Goal: Download file/media

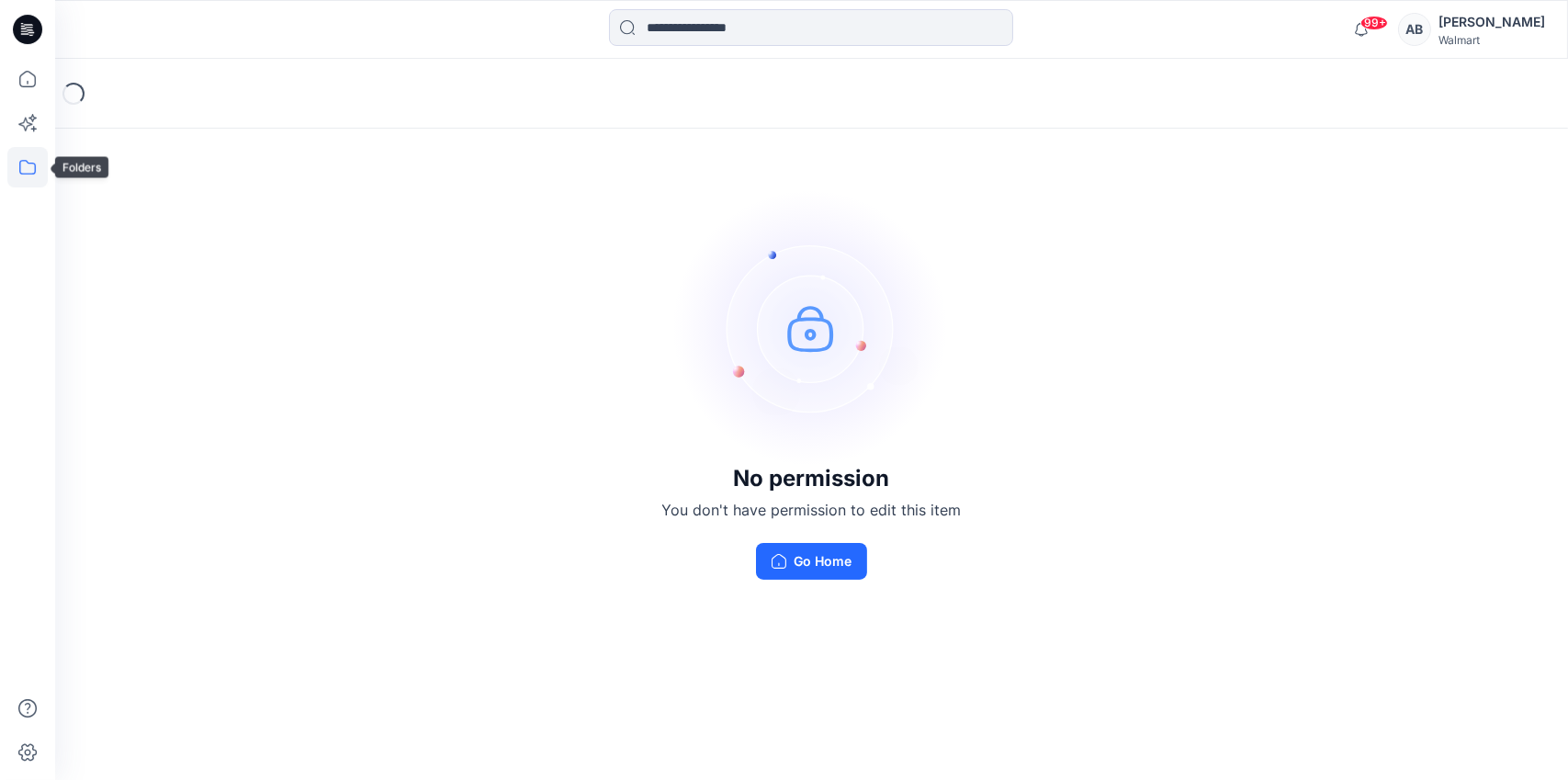
click at [30, 167] on icon at bounding box center [27, 167] width 40 height 40
click at [126, 147] on div at bounding box center [175, 143] width 209 height 37
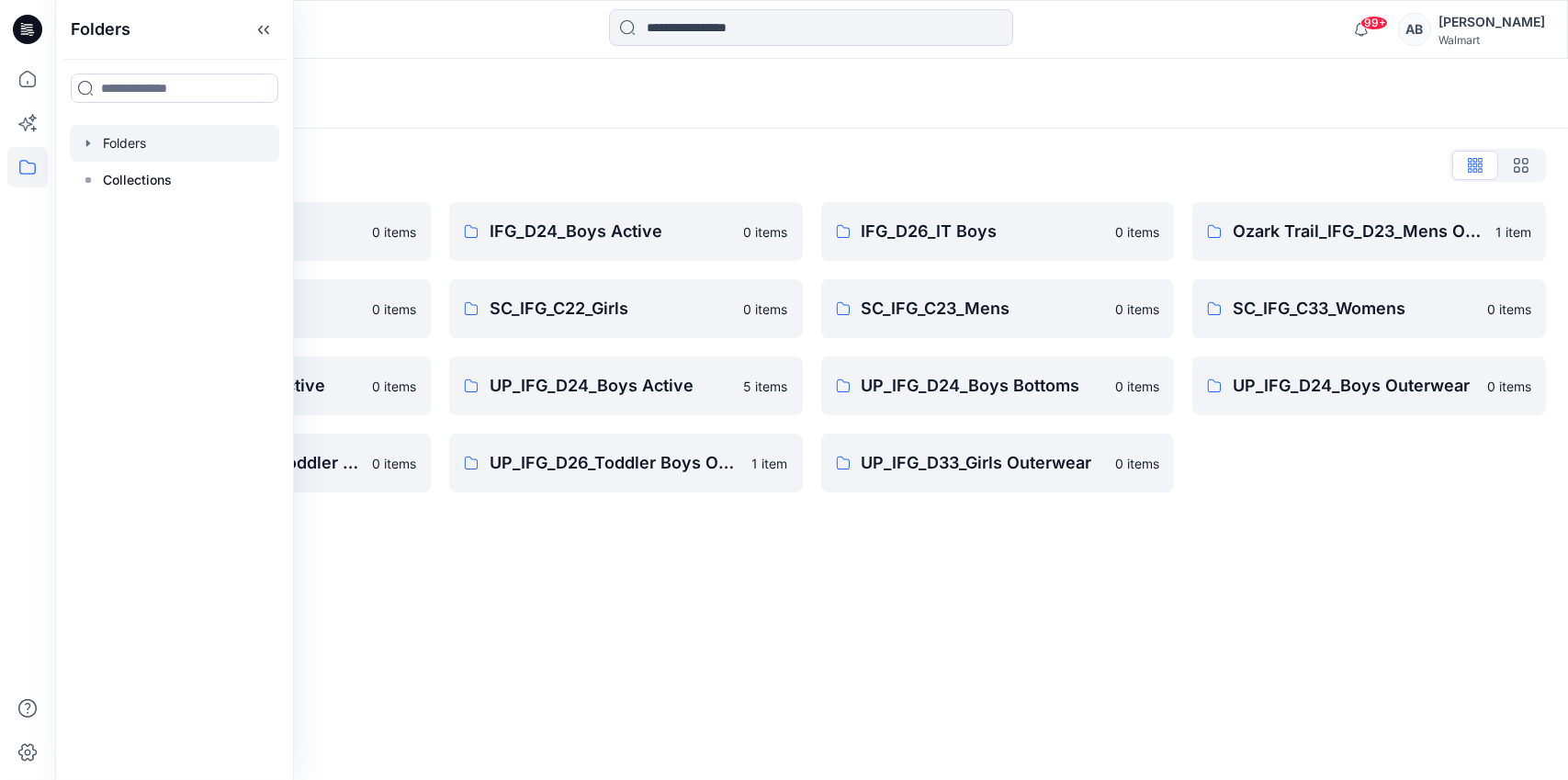
click at [742, 620] on div "Folders Folders List IFG_D23_Mens Active 0 items SC_IFG_C22_Boys 0 items UP_IFG…" at bounding box center [811, 420] width 1513 height 722
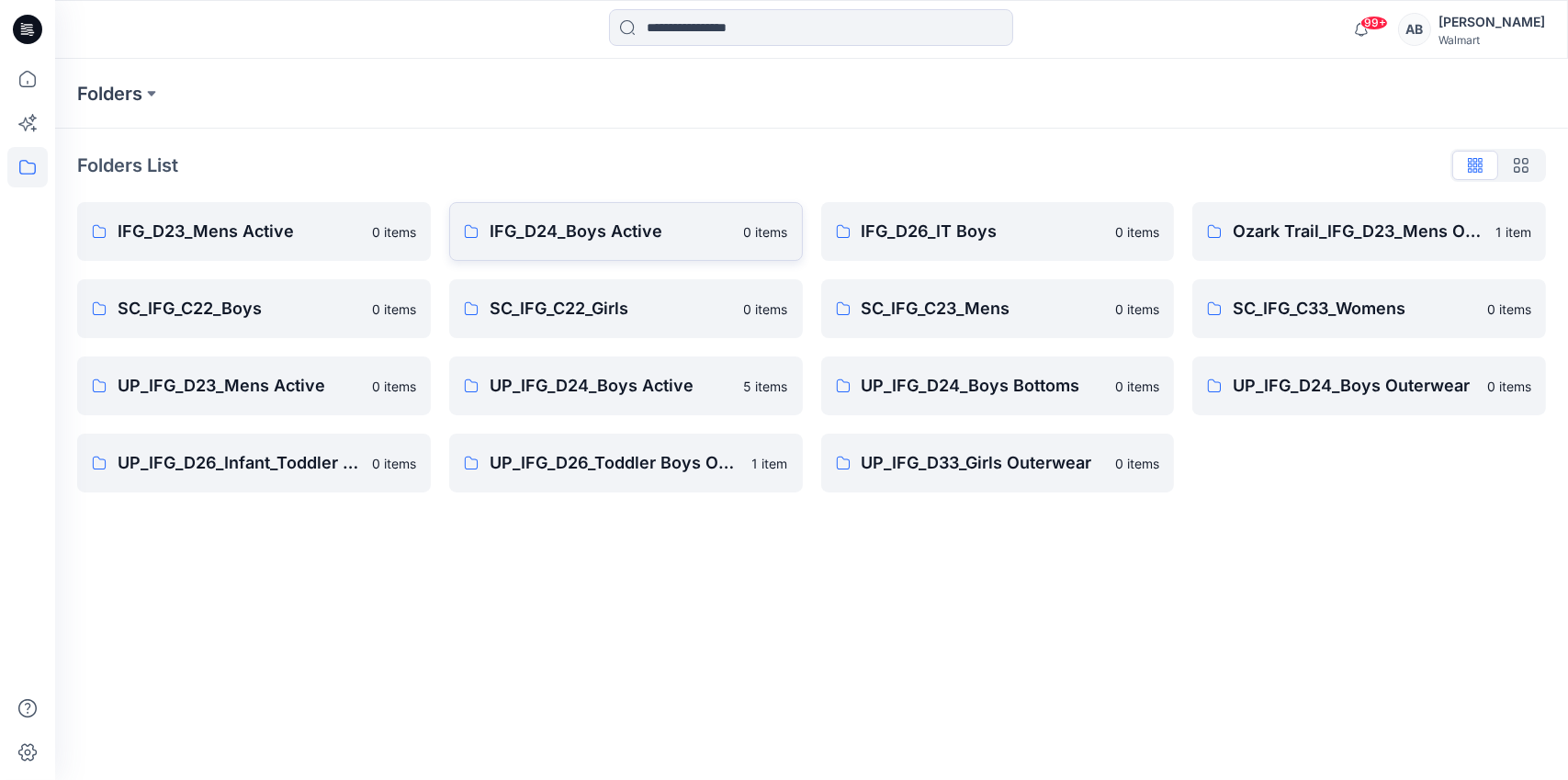
click at [598, 248] on link "IFG_D24_Boys Active 0 items" at bounding box center [626, 232] width 353 height 59
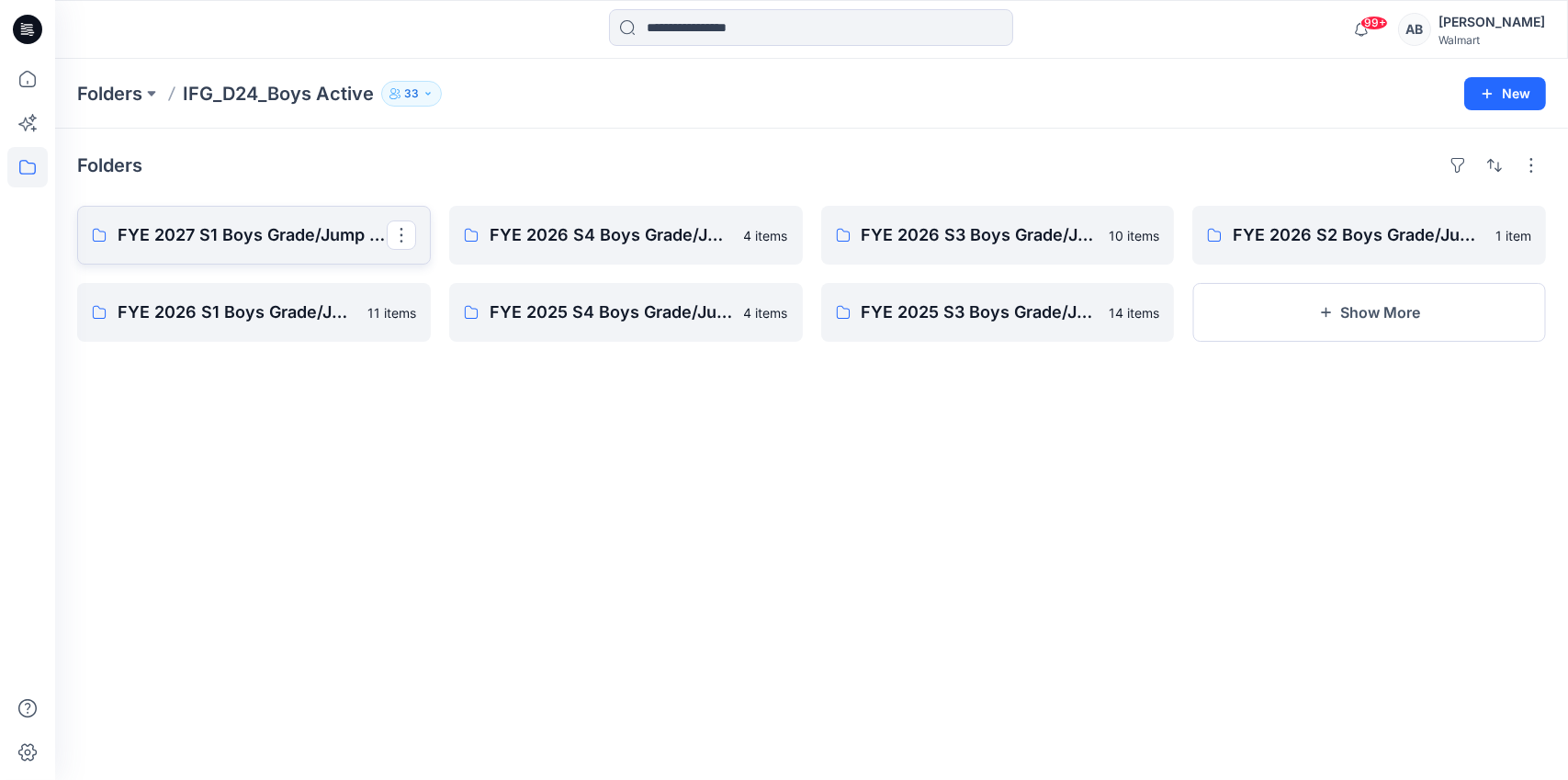
click at [249, 238] on p "FYE 2027 S1 Boys Grade/Jump size review - ASTM grades" at bounding box center [252, 235] width 269 height 26
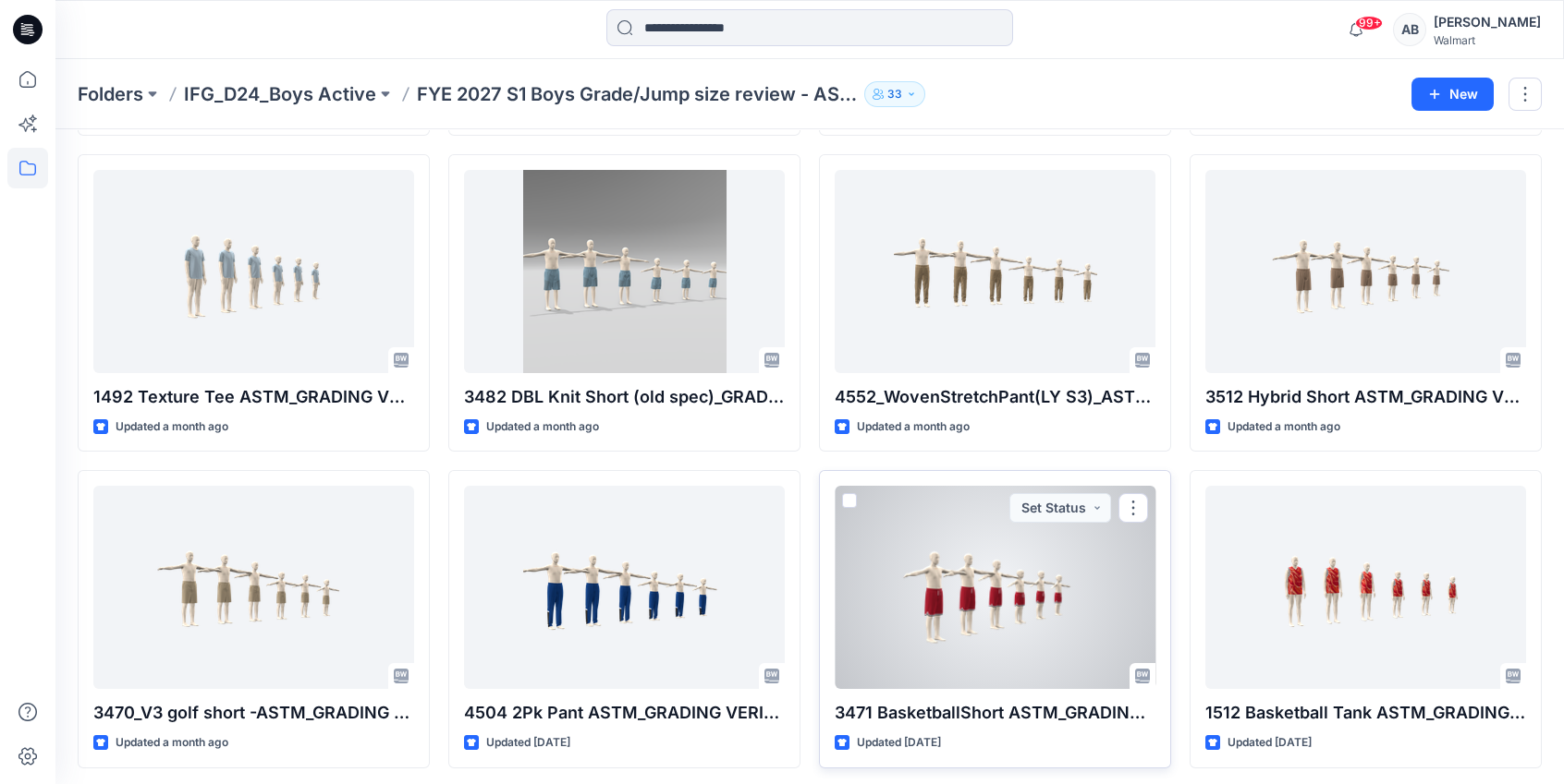
scroll to position [690, 0]
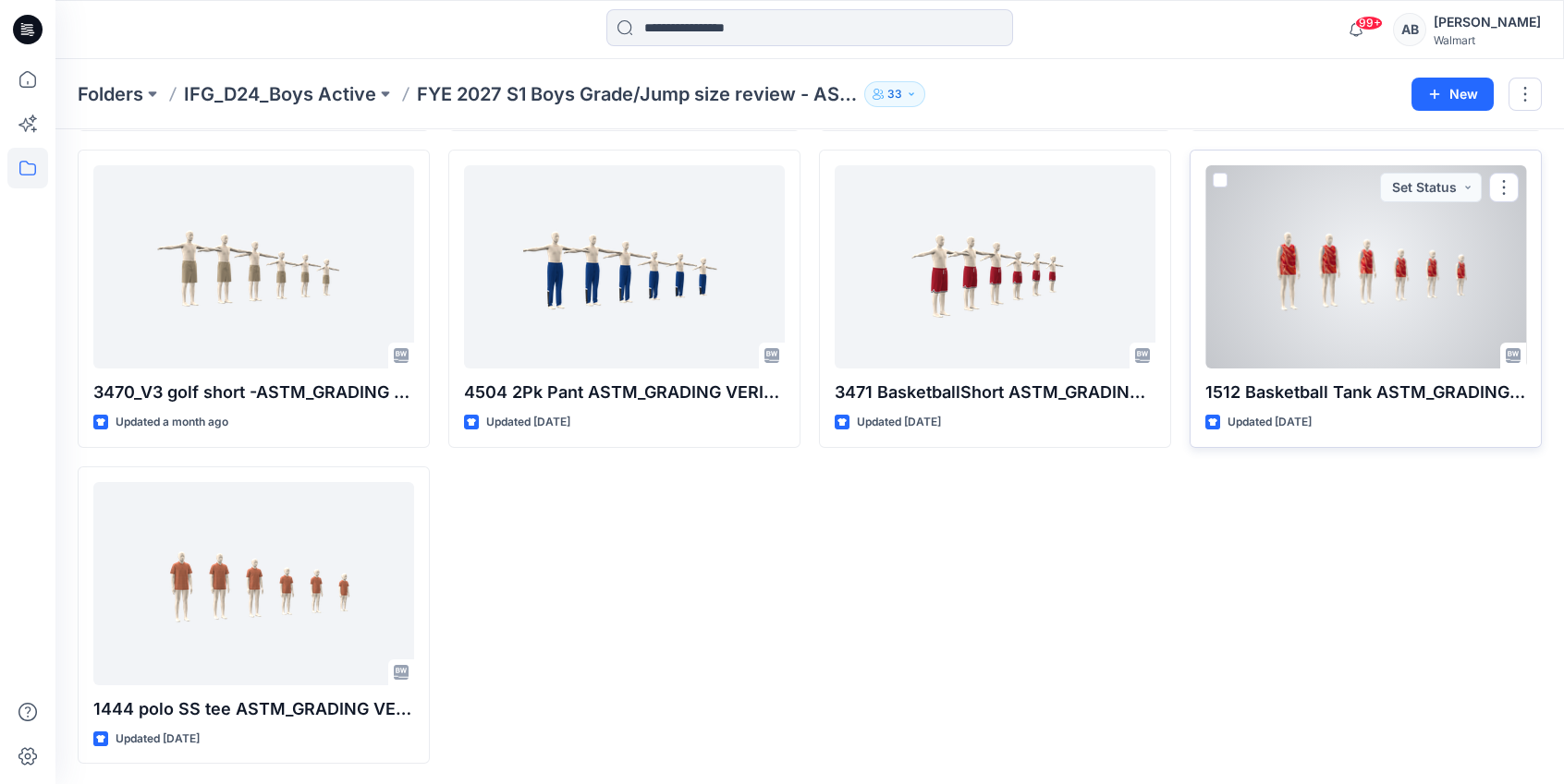
click at [1273, 300] on div at bounding box center [1365, 267] width 321 height 203
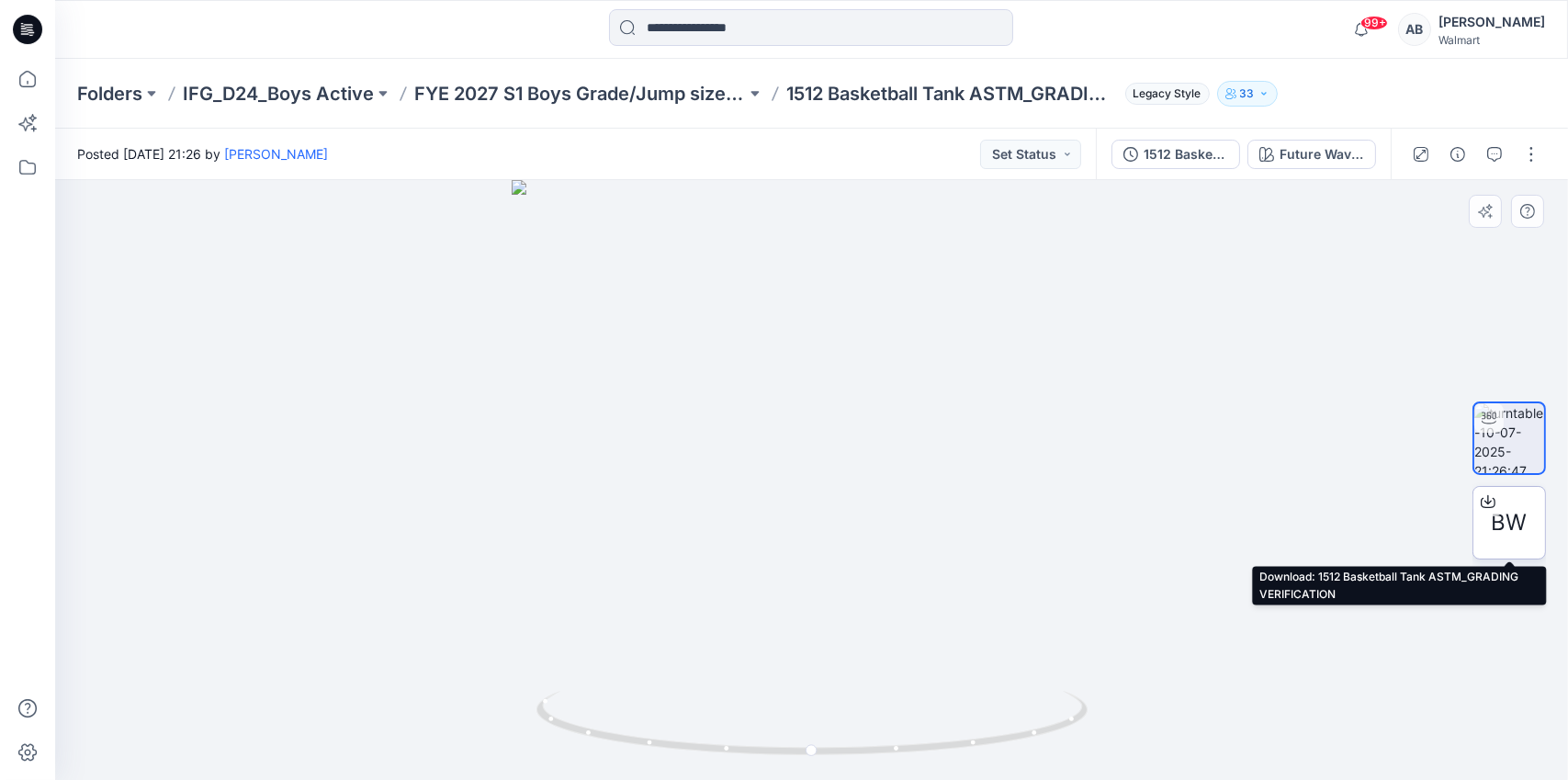
click at [1488, 499] on icon at bounding box center [1487, 502] width 15 height 15
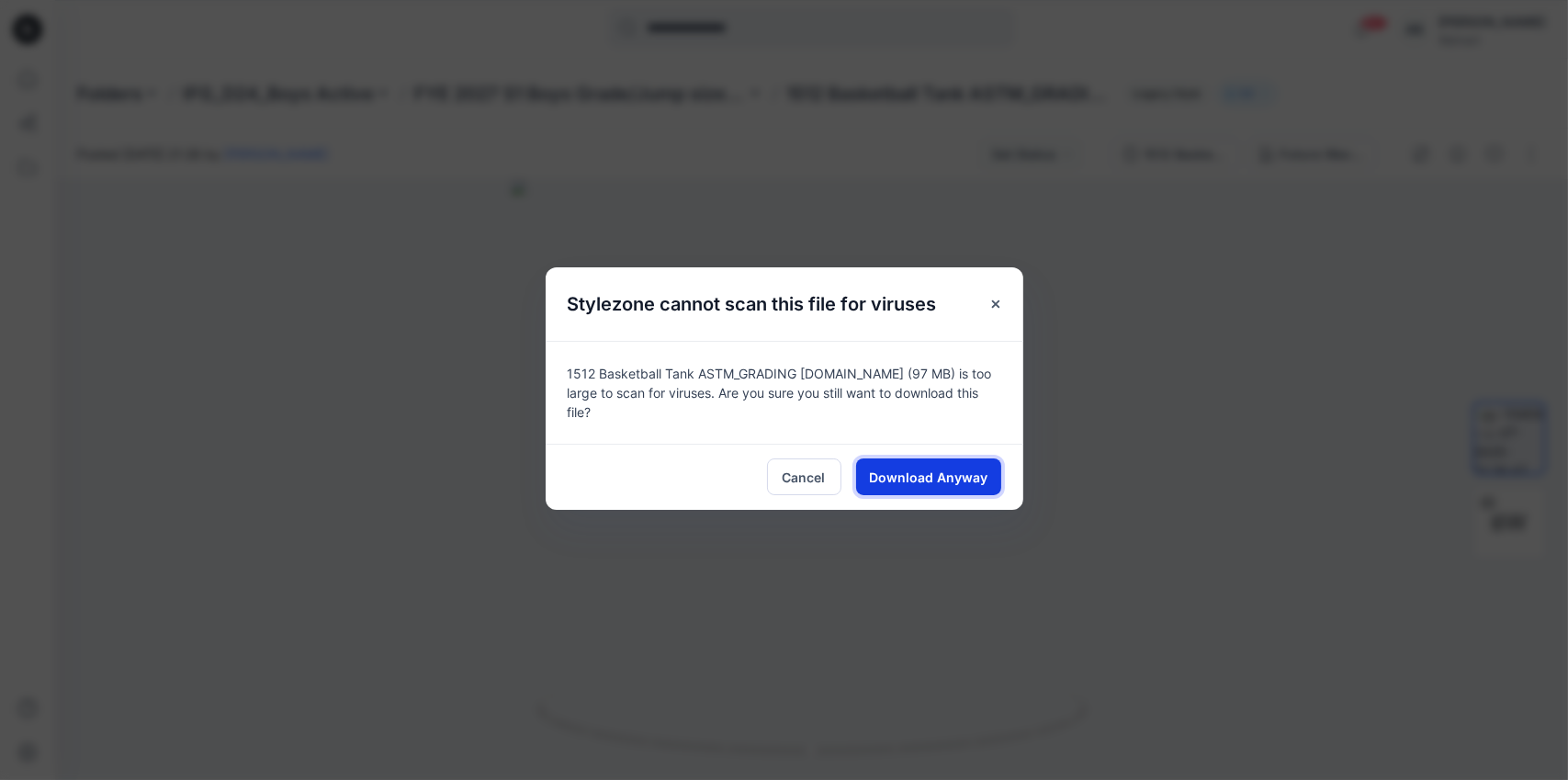
click at [962, 470] on span "Download Anyway" at bounding box center [928, 478] width 118 height 20
